Goal: Information Seeking & Learning: Understand process/instructions

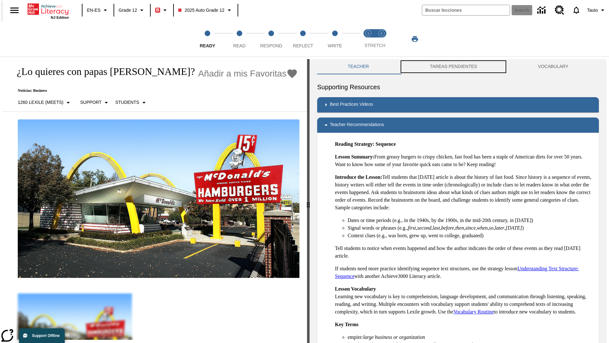
click at [454, 67] on button "TAREAS PENDIENTES" at bounding box center [453, 66] width 108 height 15
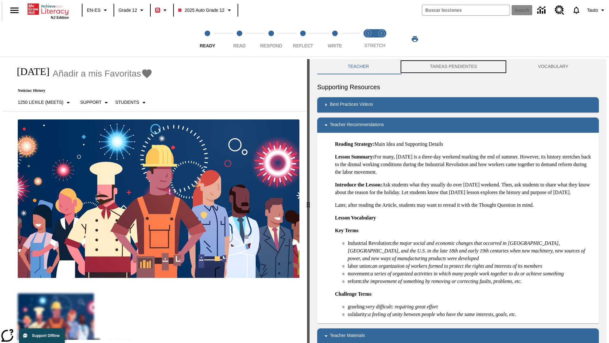
click at [454, 67] on button "TAREAS PENDIENTES" at bounding box center [453, 66] width 108 height 15
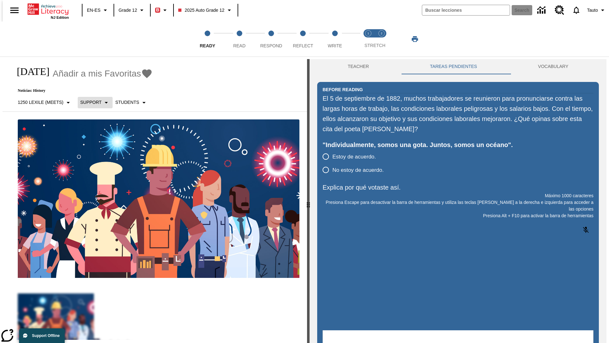
click at [92, 102] on p "Support" at bounding box center [90, 102] width 21 height 7
click at [99, 139] on p "Support" at bounding box center [98, 139] width 37 height 7
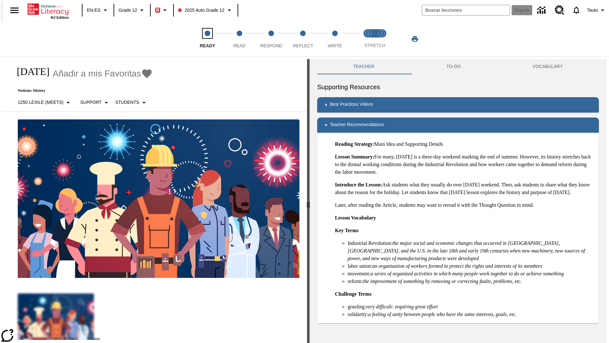
click at [207, 39] on span "Ready" at bounding box center [208, 42] width 16 height 11
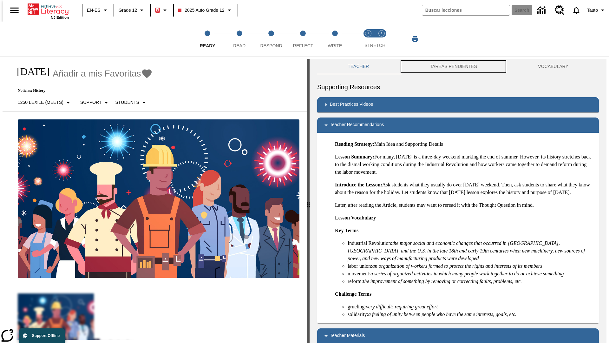
click at [454, 67] on button "TAREAS PENDIENTES" at bounding box center [453, 66] width 108 height 15
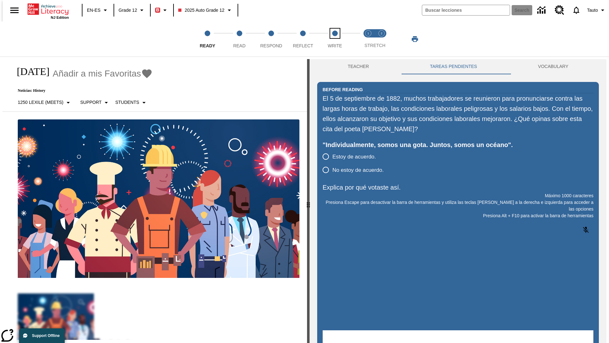
click at [335, 39] on span "Write" at bounding box center [335, 42] width 14 height 11
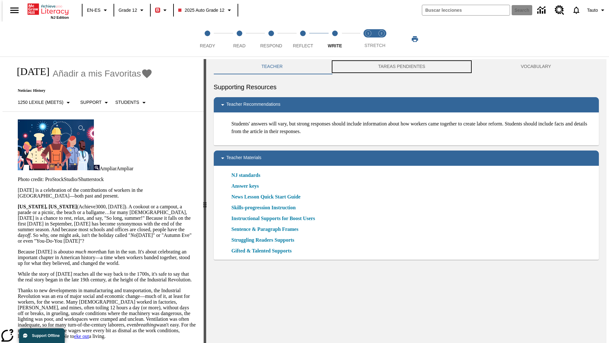
scroll to position [0, 0]
click at [402, 67] on button "TAREAS PENDIENTES" at bounding box center [402, 66] width 143 height 15
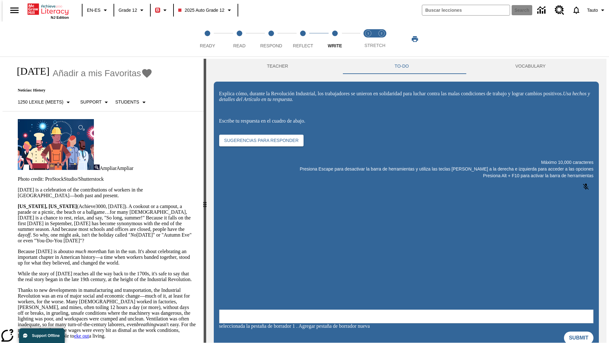
scroll to position [0, 0]
